Goal: Information Seeking & Learning: Check status

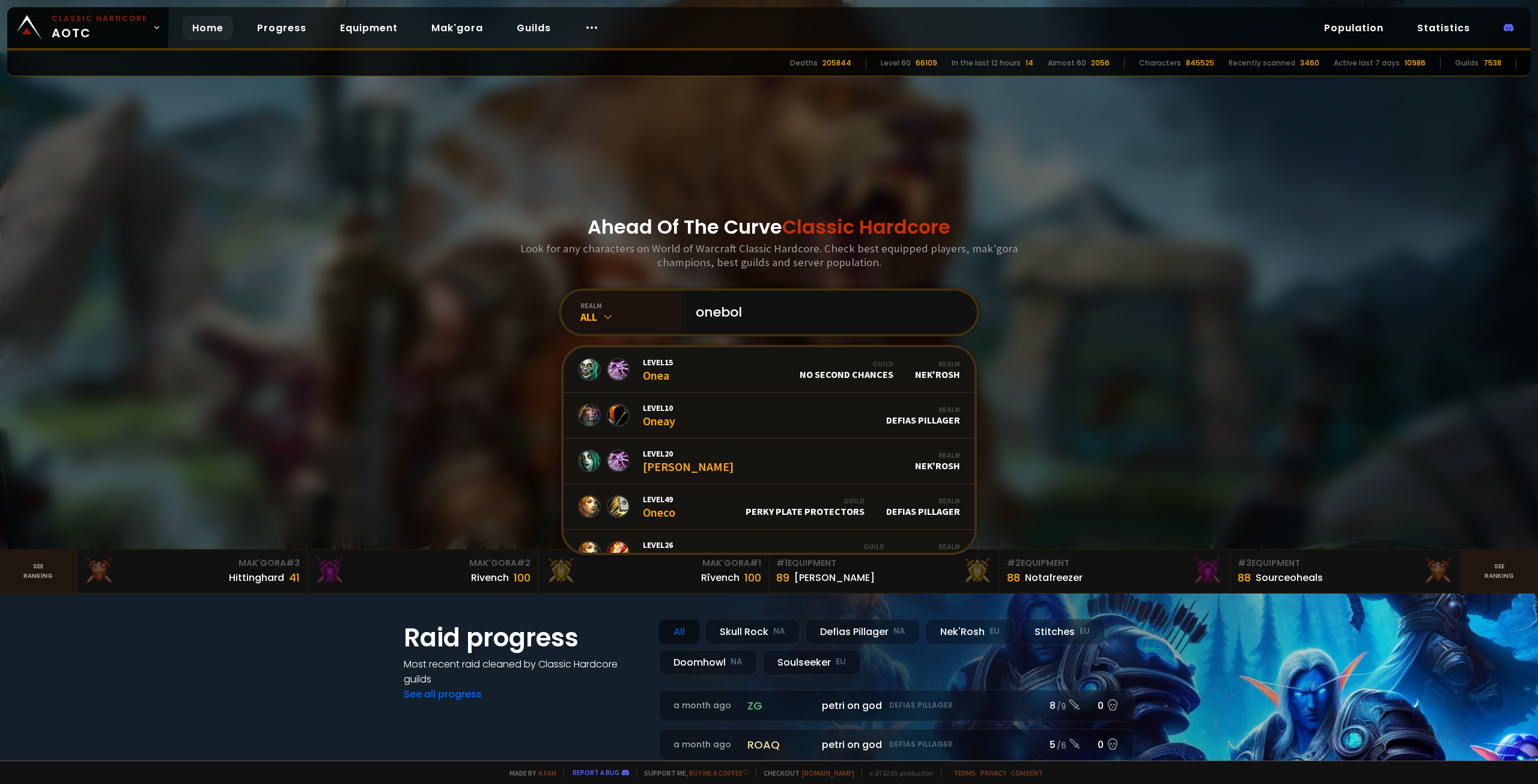
type input "onebolt"
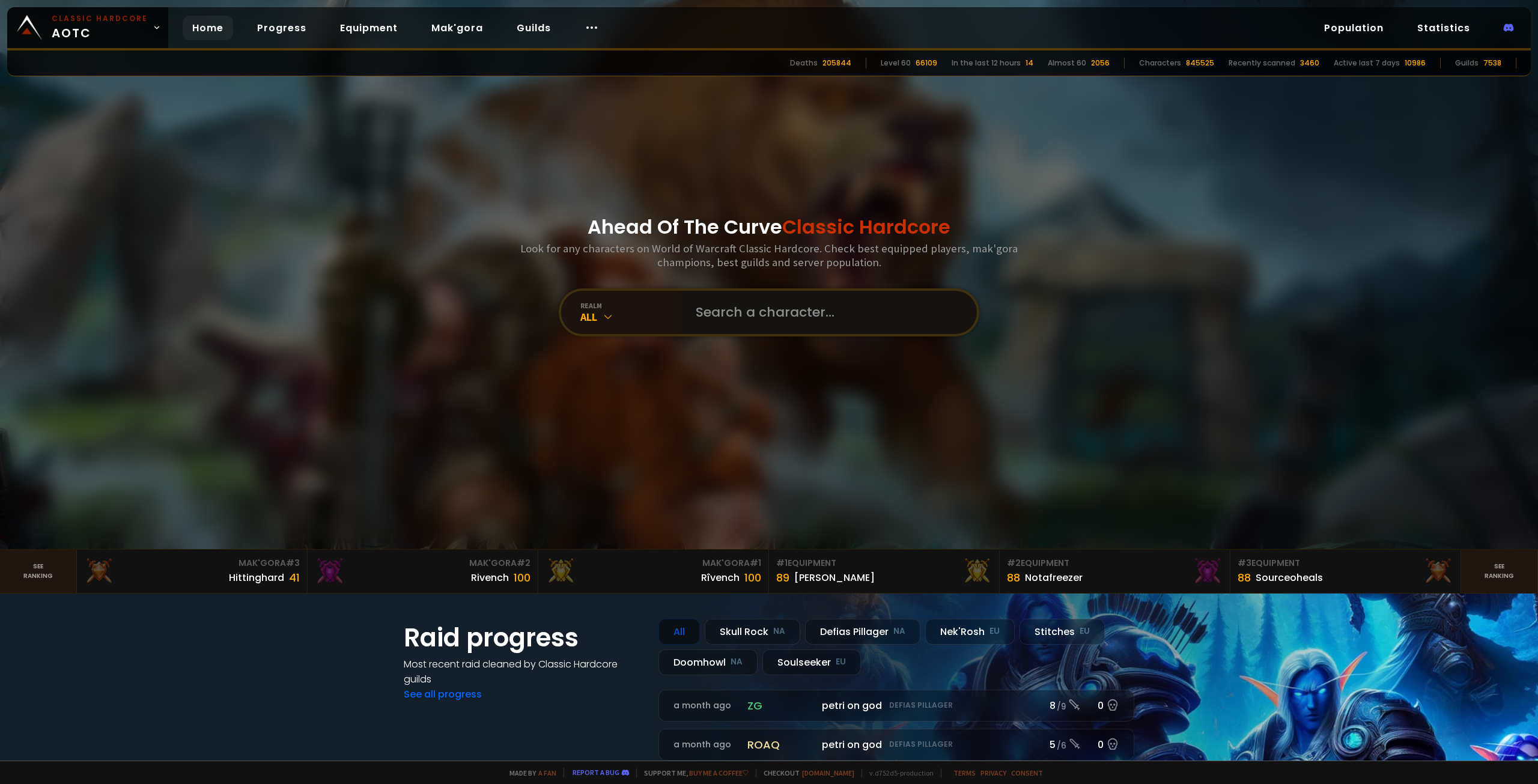
click at [747, 308] on input "text" at bounding box center [826, 312] width 274 height 43
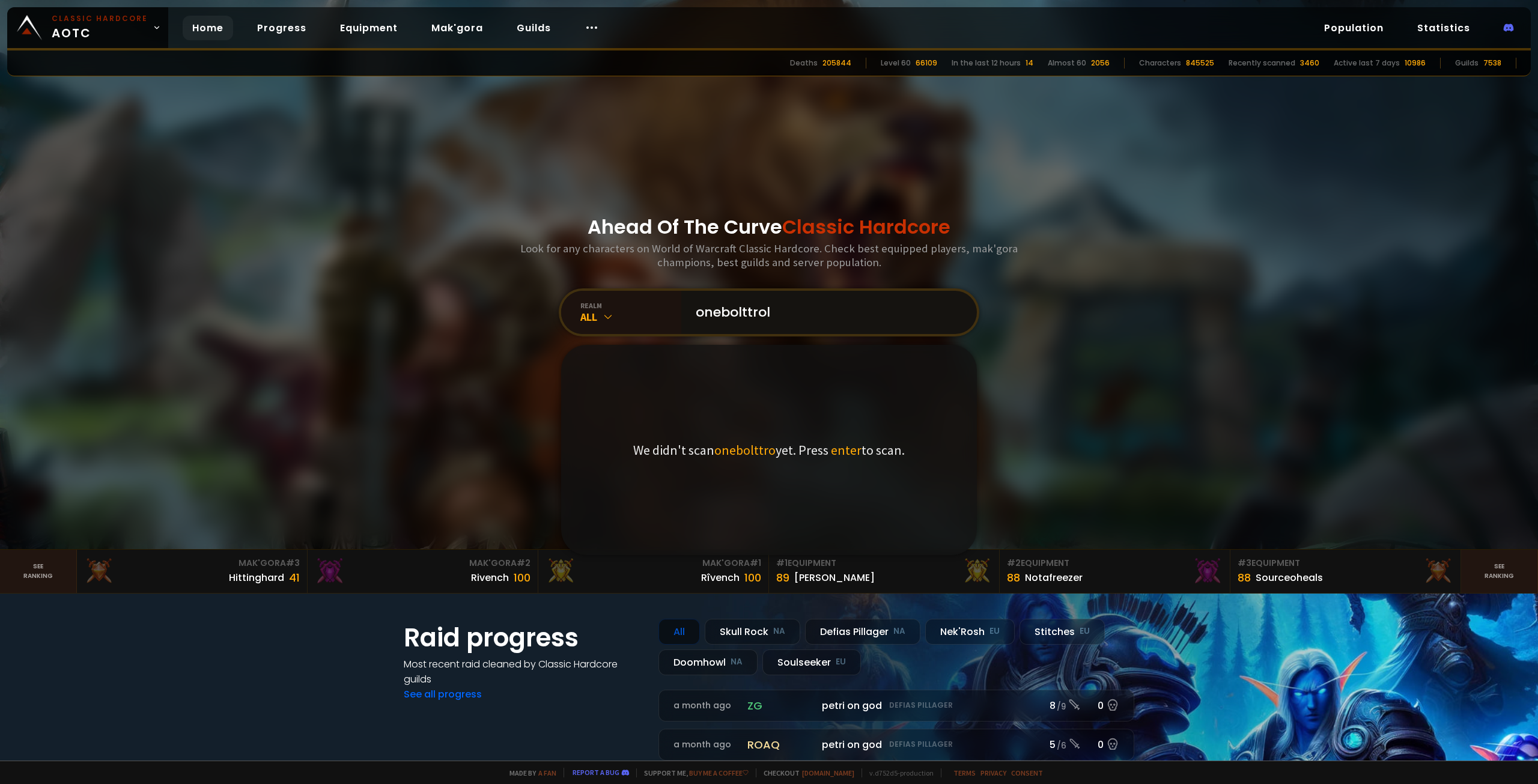
type input "onebolttroll"
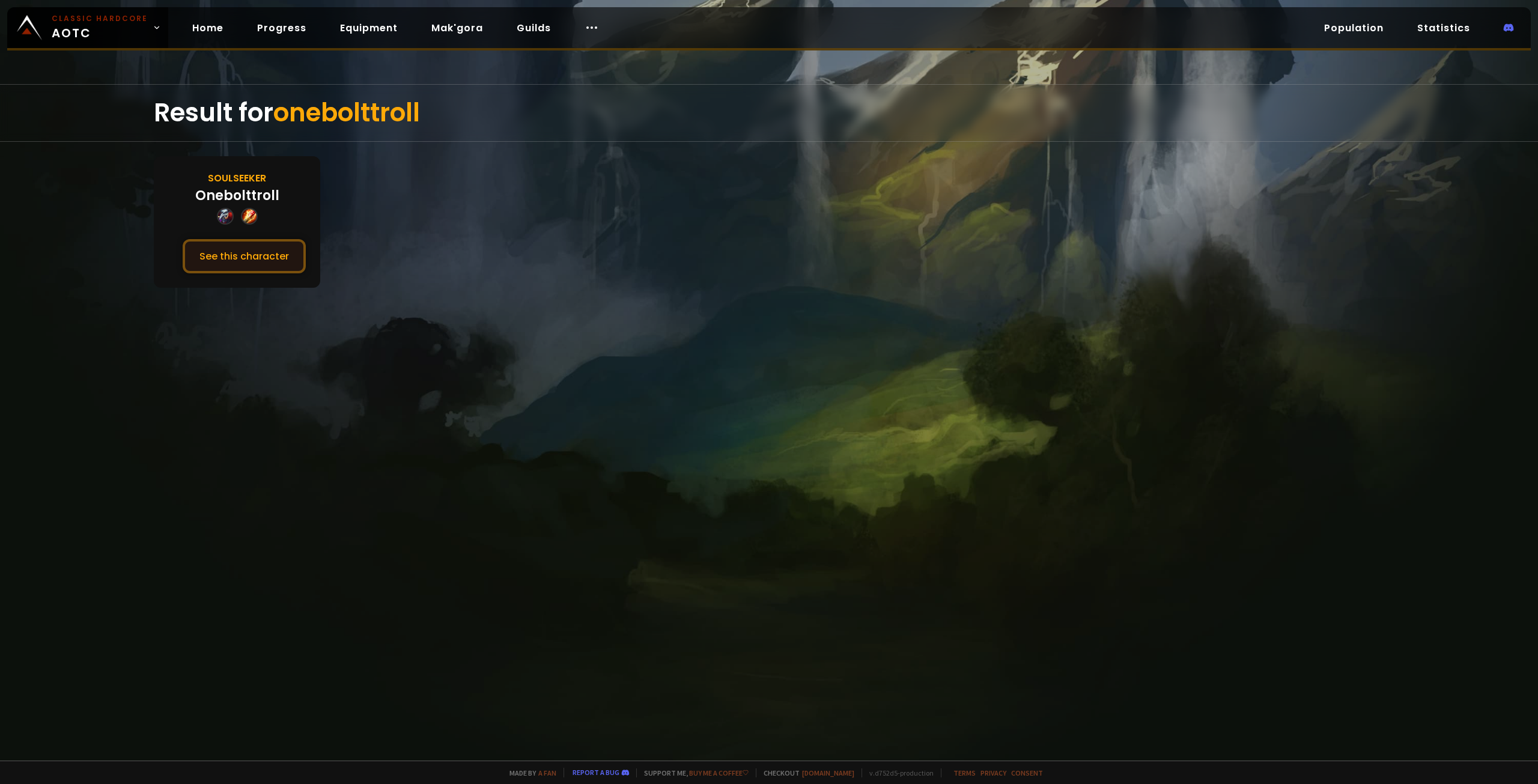
click at [252, 259] on button "See this character" at bounding box center [244, 256] width 123 height 34
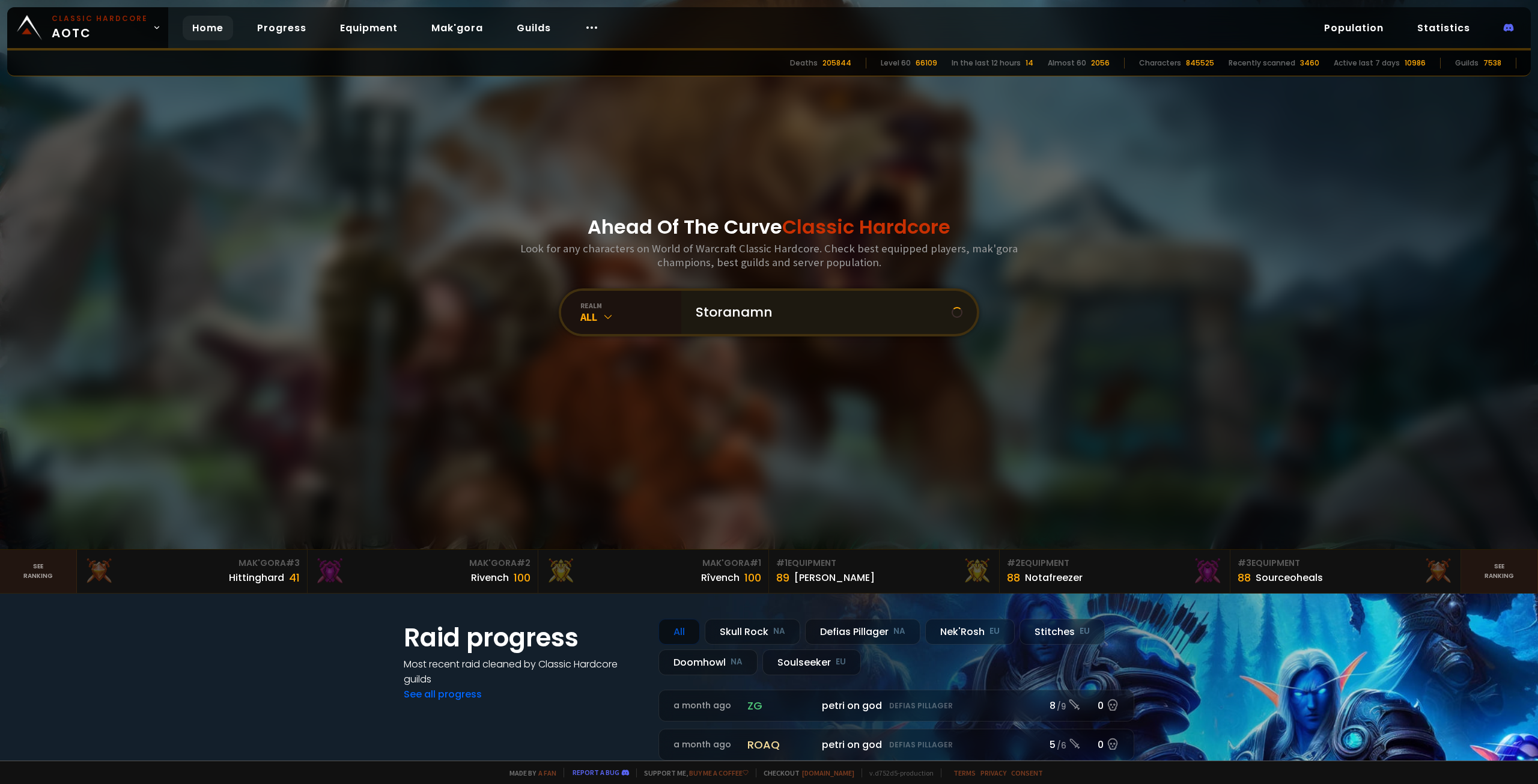
type input "Storanamn"
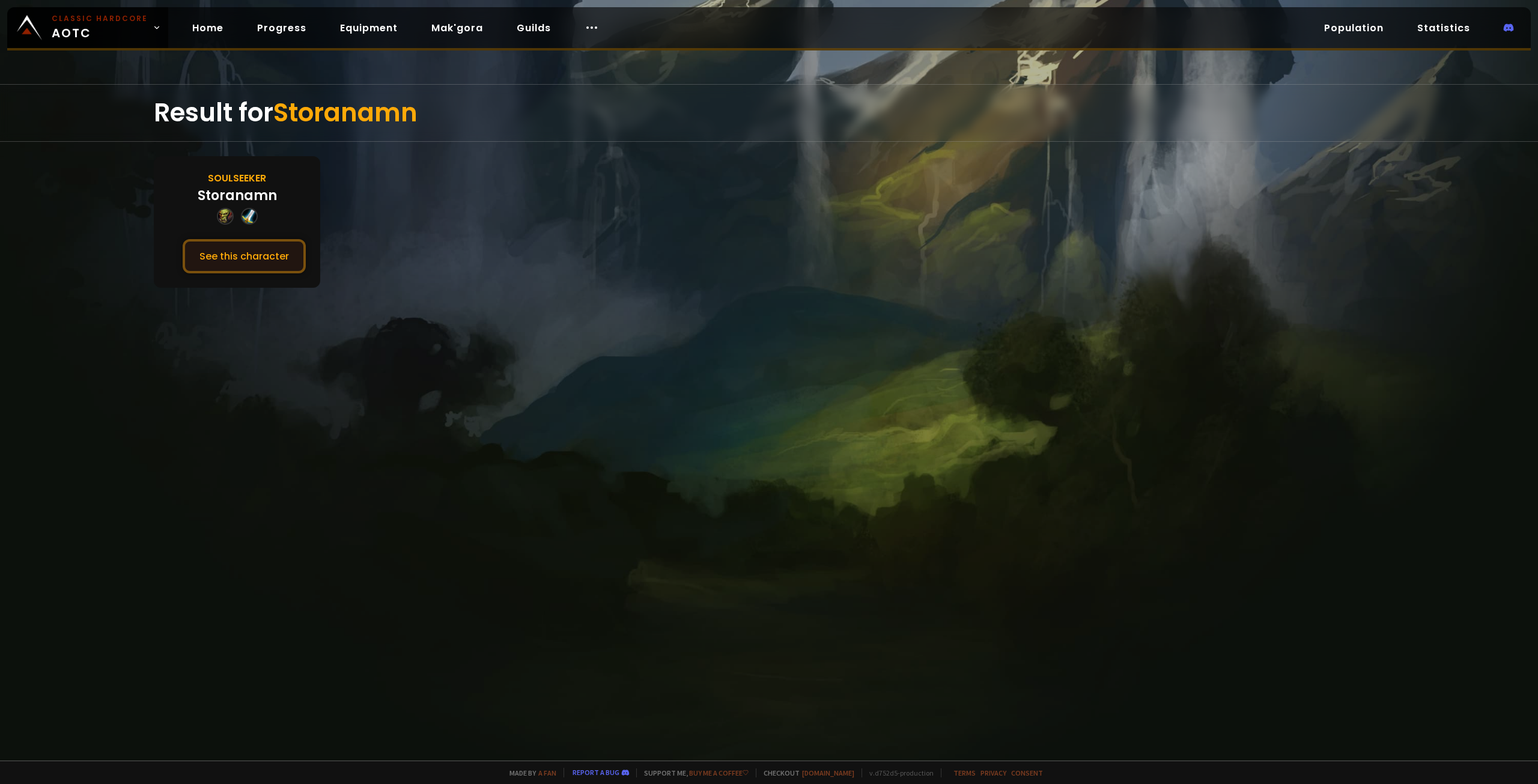
click at [244, 253] on button "See this character" at bounding box center [244, 256] width 123 height 34
